Goal: Task Accomplishment & Management: Use online tool/utility

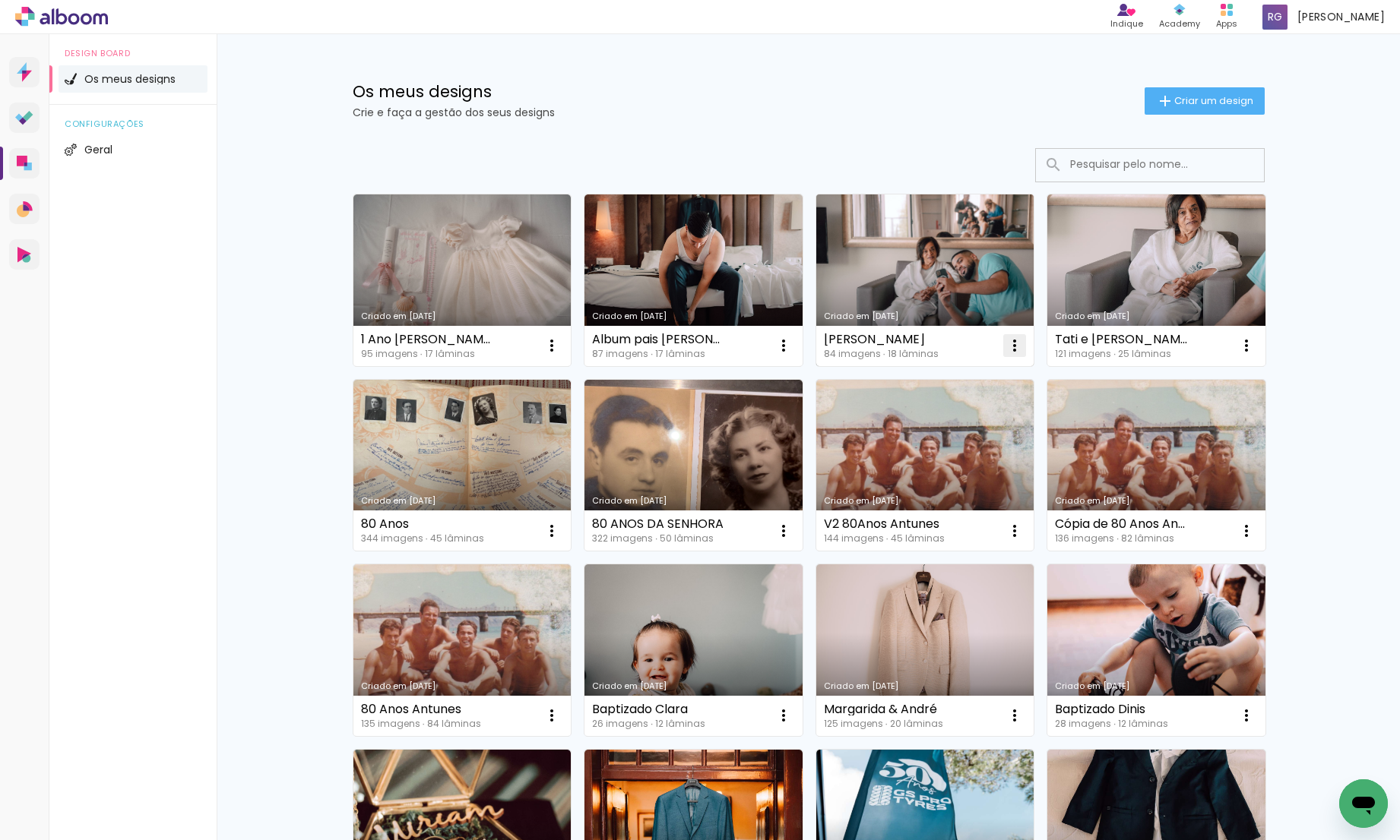
click at [560, 344] on iron-icon at bounding box center [552, 346] width 18 height 18
click at [966, 380] on paper-item "Abrir" at bounding box center [948, 380] width 152 height 31
